Goal: Transaction & Acquisition: Purchase product/service

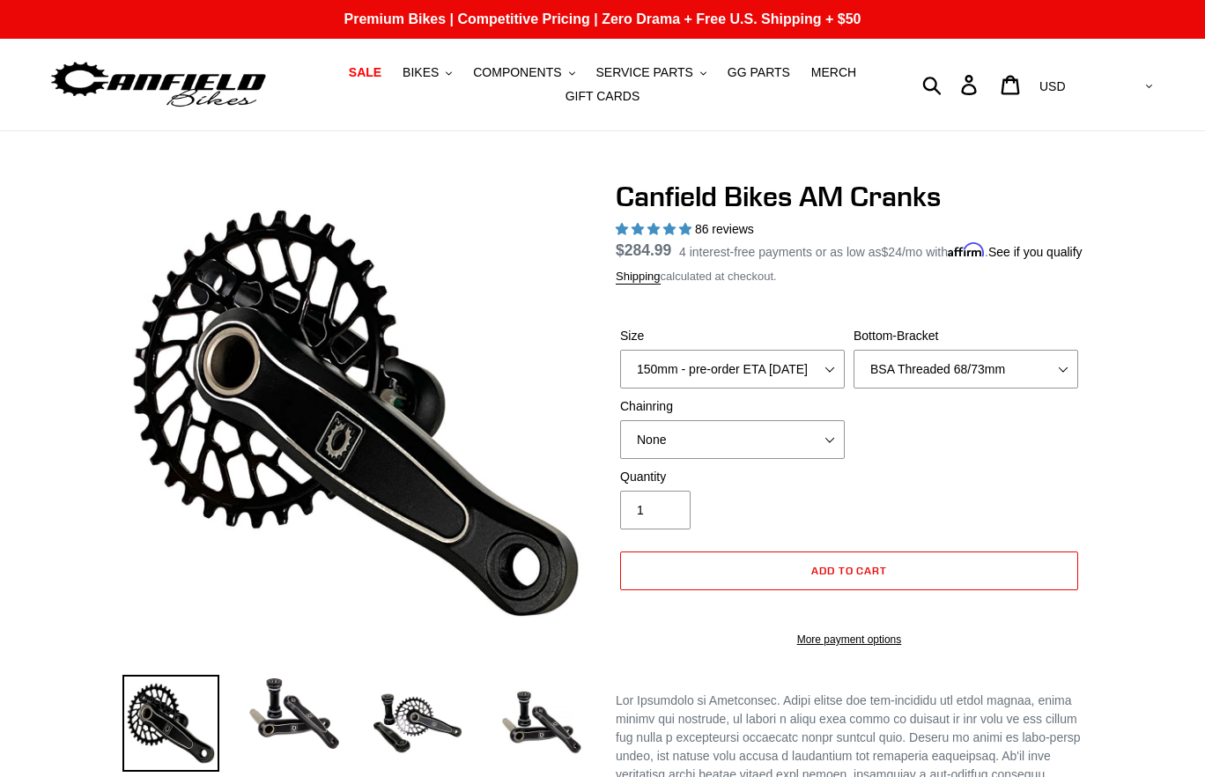
select select "highest-rating"
click at [894, 586] on button "Add to cart" at bounding box center [849, 571] width 458 height 39
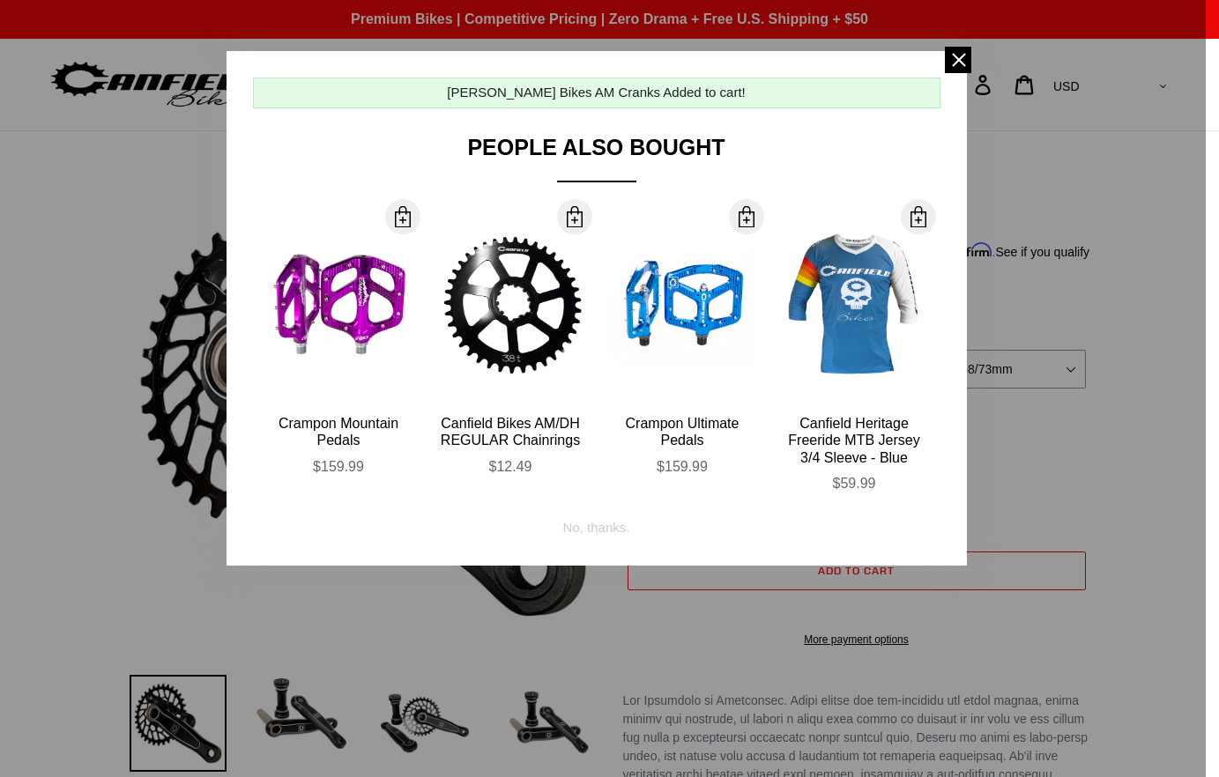
click at [959, 66] on span at bounding box center [958, 60] width 26 height 26
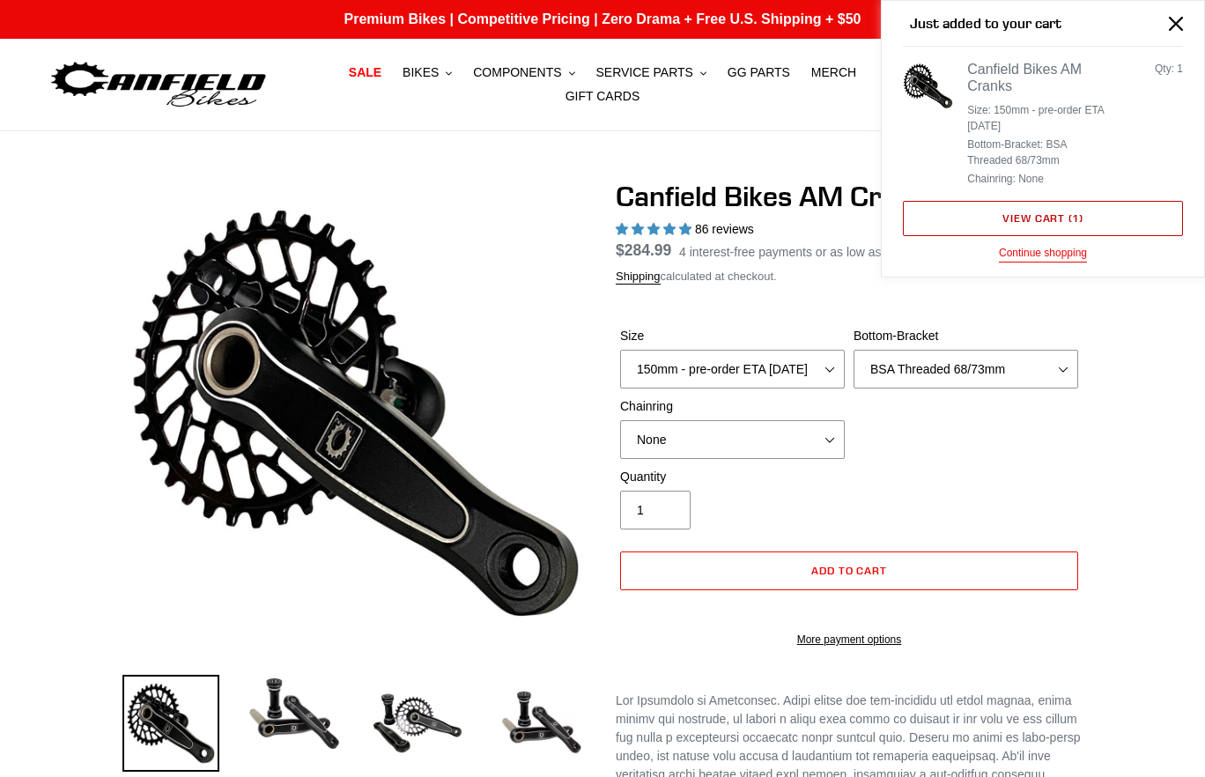
click at [1092, 213] on link "View cart ( 1 )" at bounding box center [1043, 218] width 280 height 35
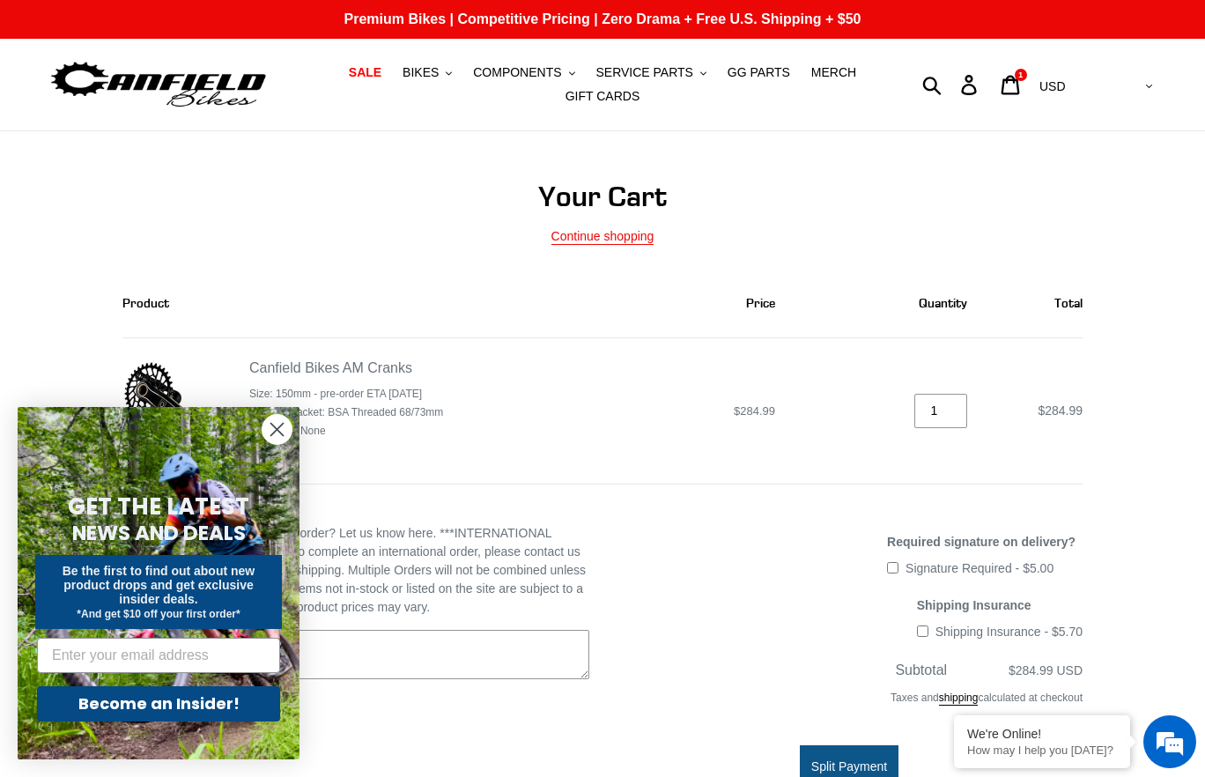
click at [275, 424] on circle "Close dialog" at bounding box center [277, 429] width 29 height 29
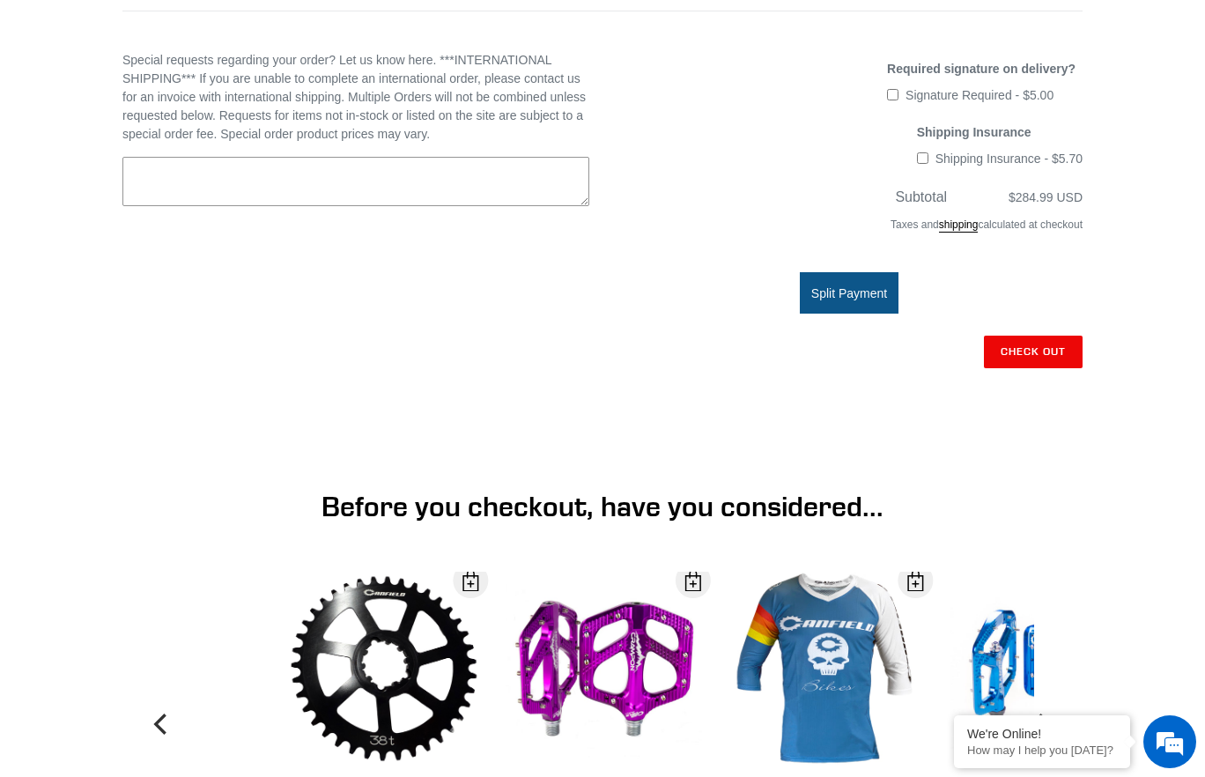
scroll to position [254, 0]
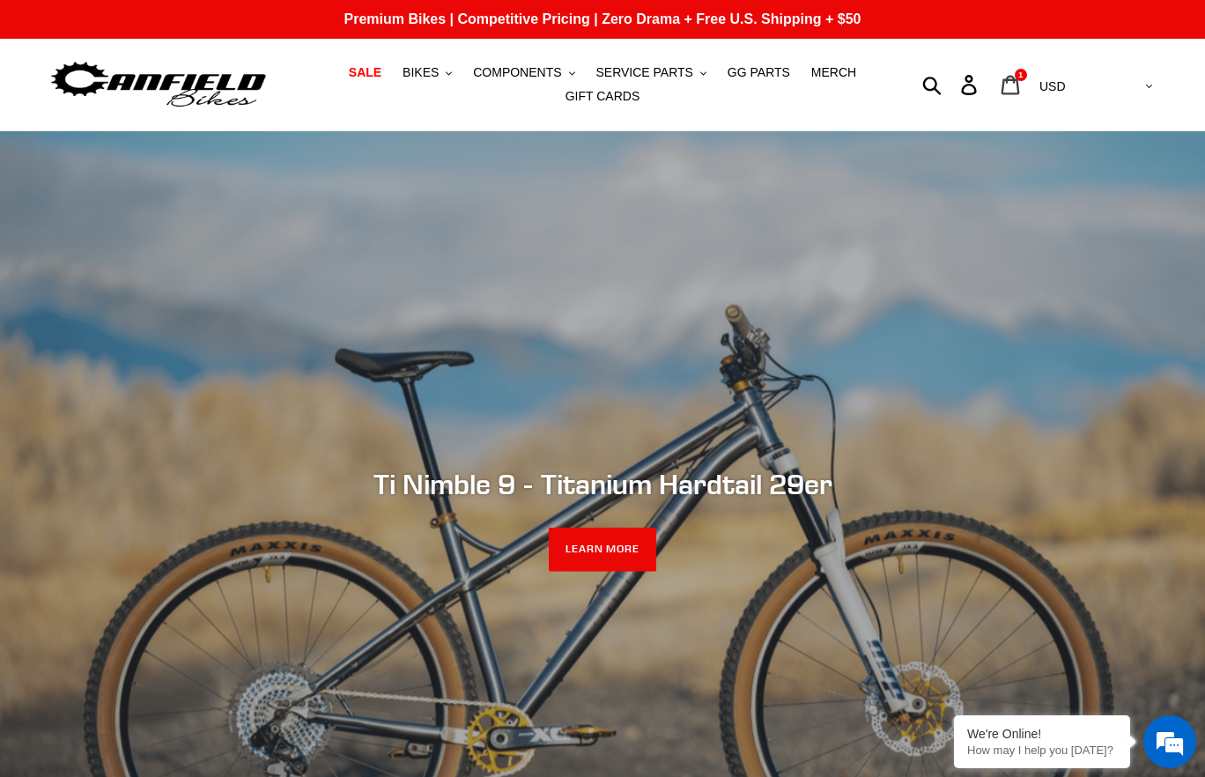
click at [1020, 90] on icon at bounding box center [1010, 85] width 19 height 20
